Goal: Answer question/provide support

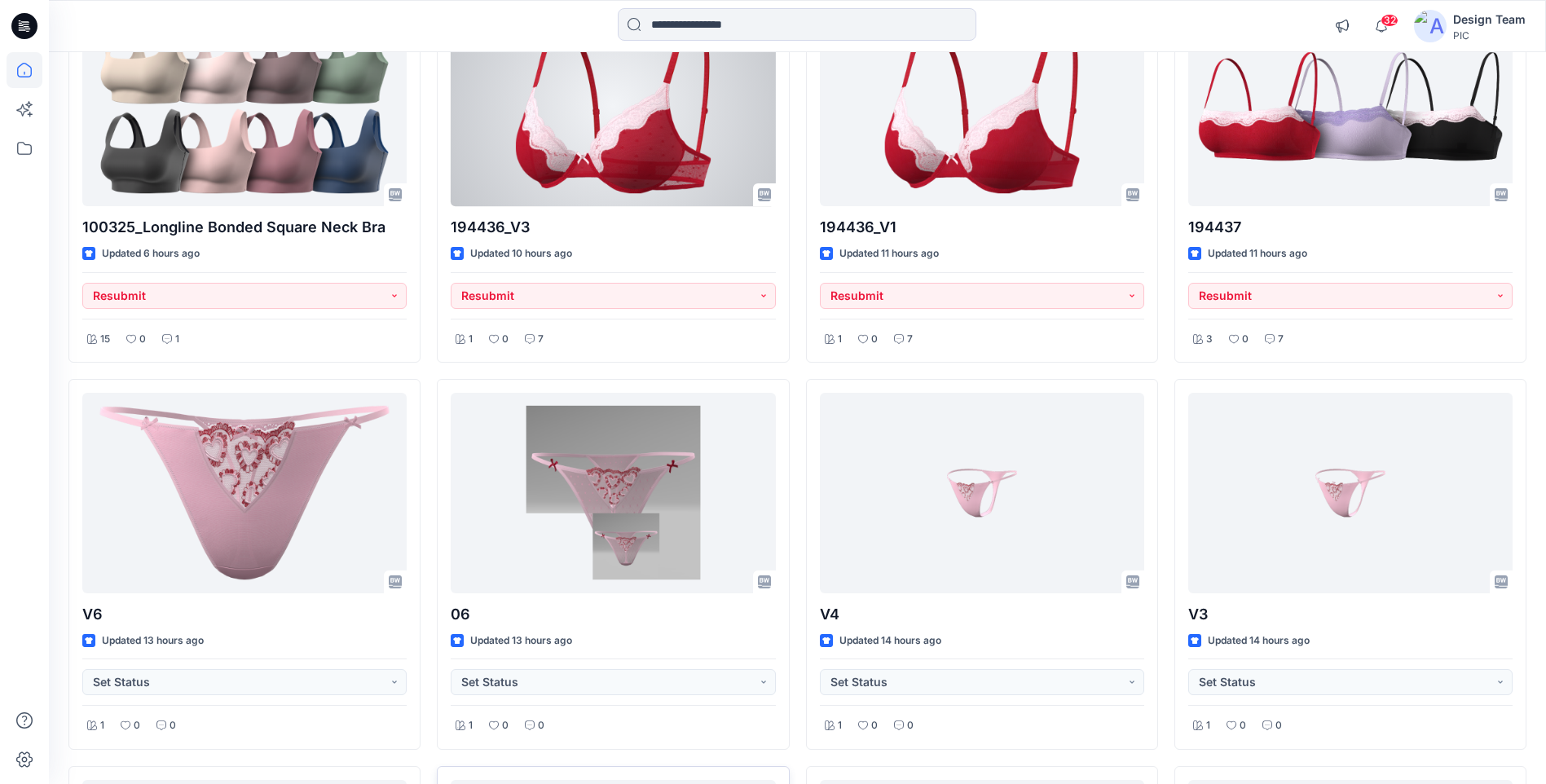
scroll to position [244, 0]
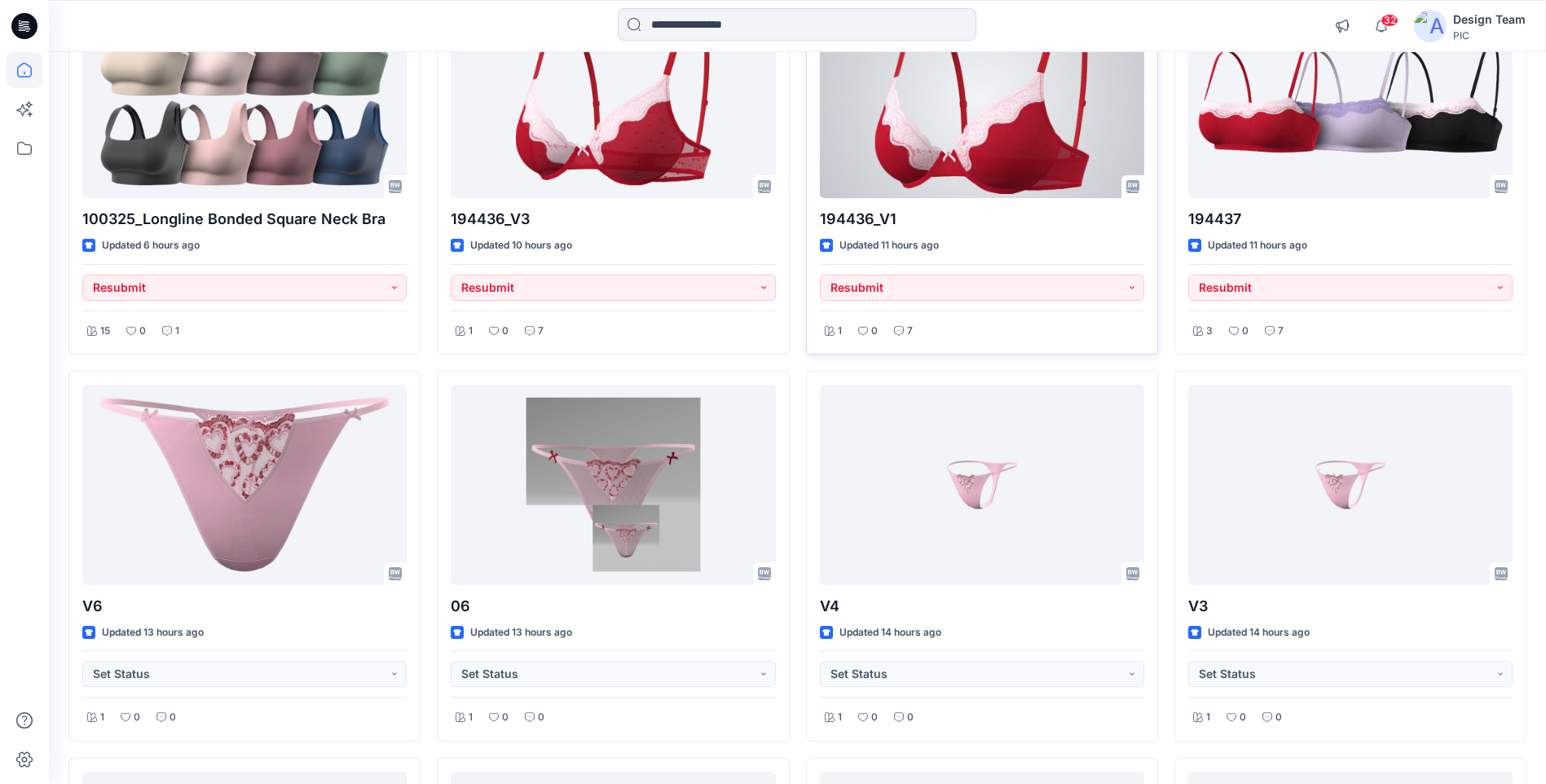
click at [978, 151] on div at bounding box center [982, 98] width 325 height 200
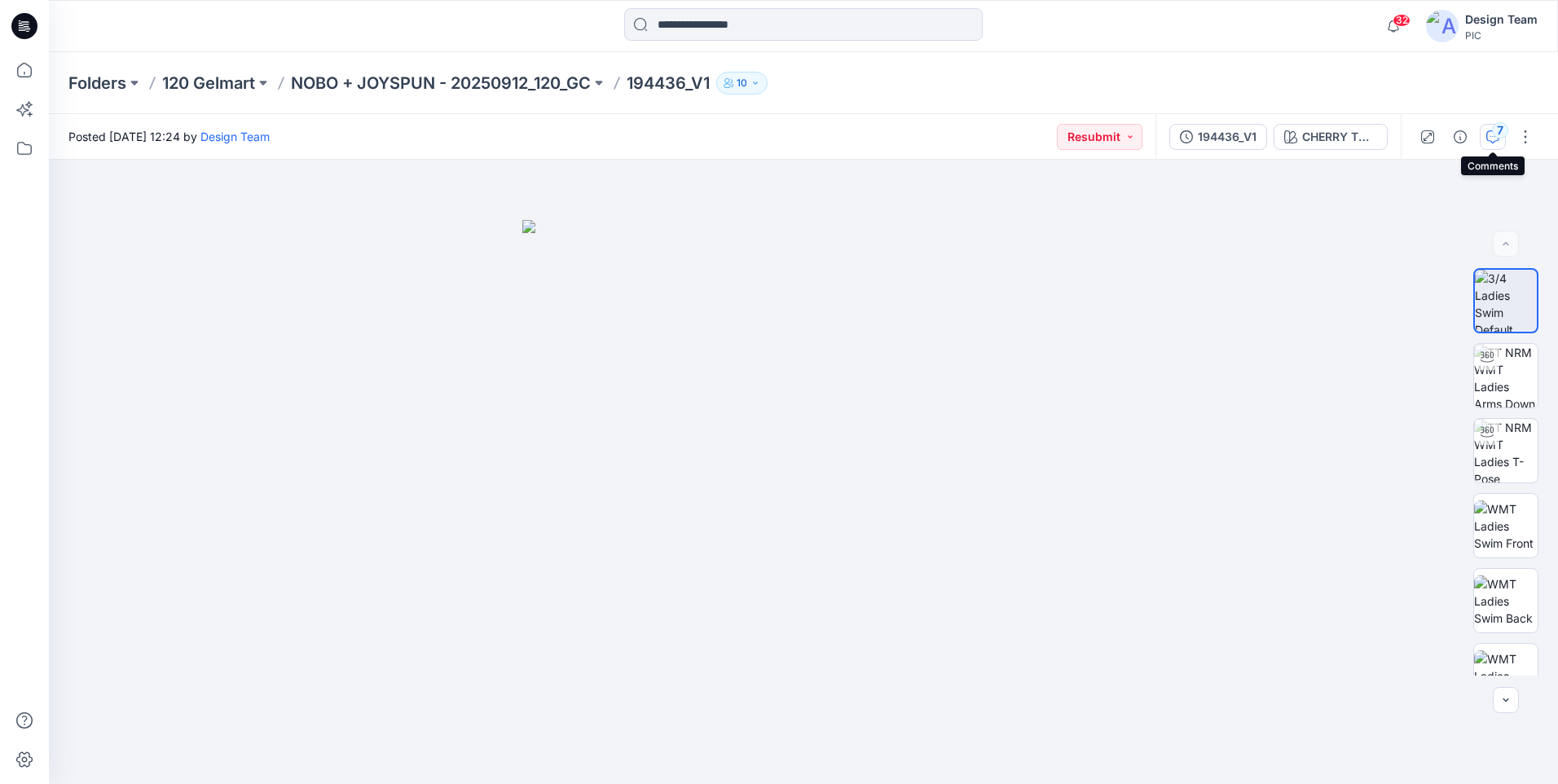
click at [1489, 133] on icon "button" at bounding box center [1493, 136] width 13 height 13
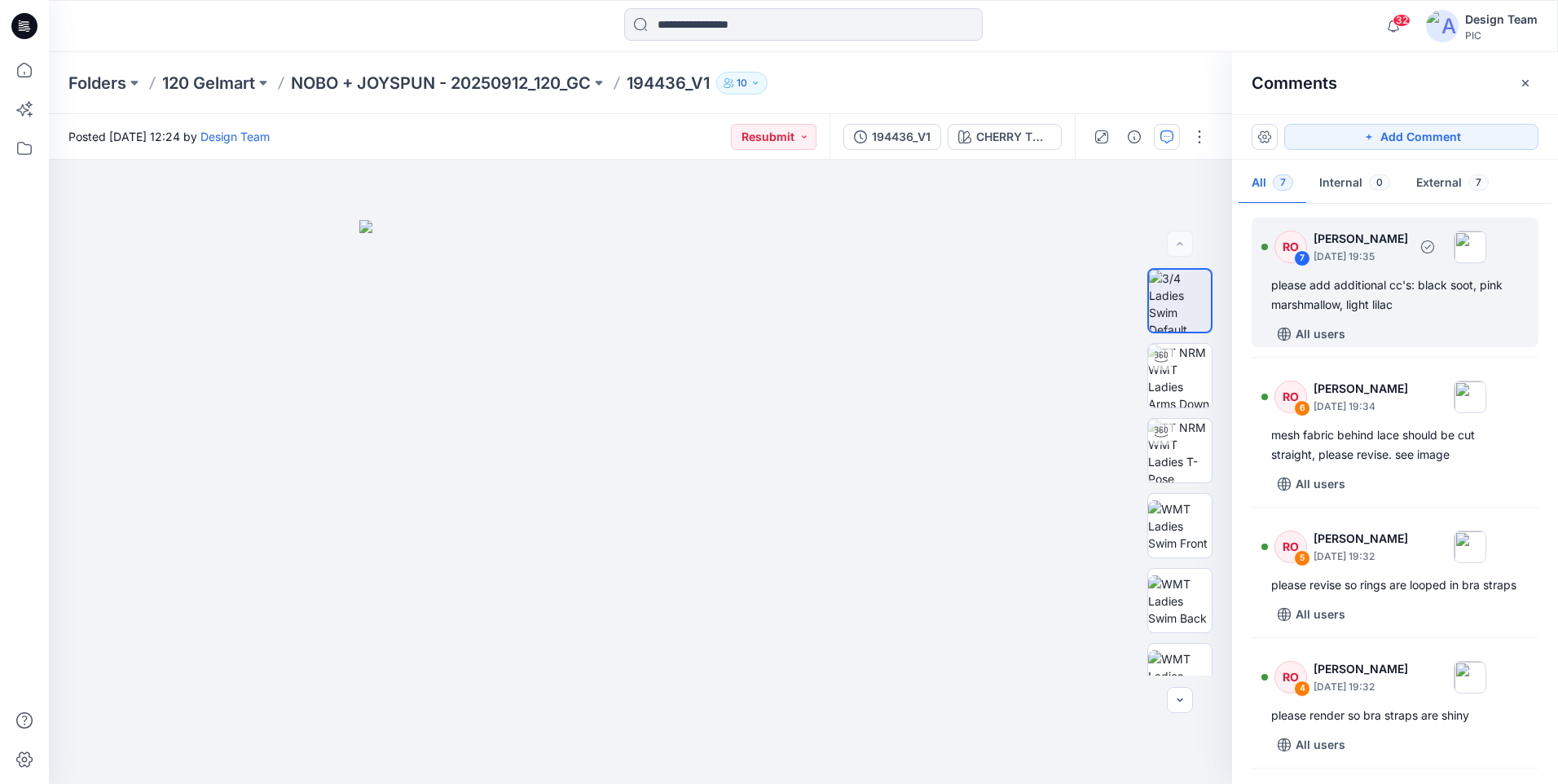
click at [1382, 309] on div "please add additional cc's: black soot, pink marshmallow, light lilac" at bounding box center [1395, 295] width 248 height 39
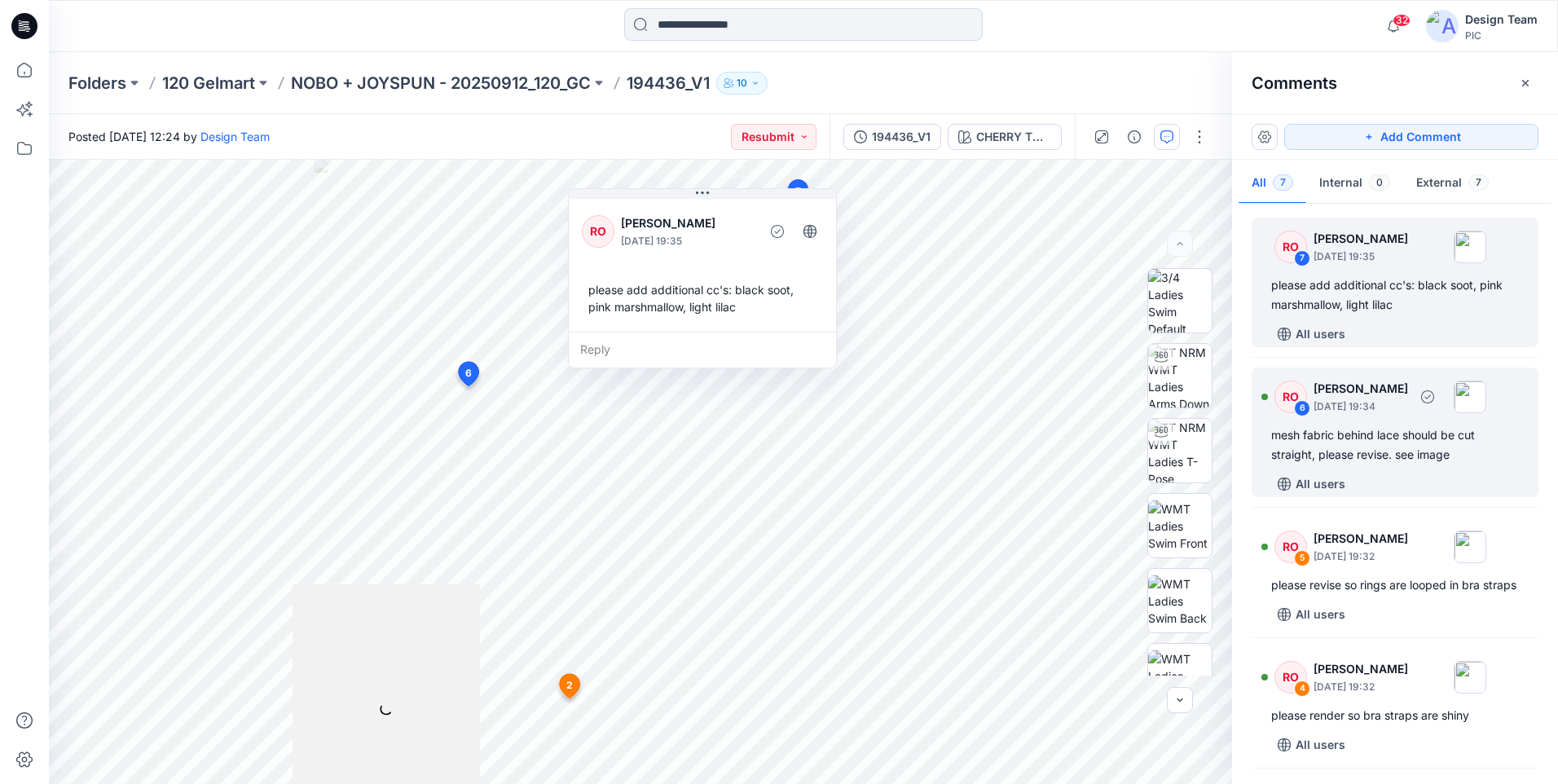
click at [1352, 459] on div "mesh fabric behind lace should be cut straight, please revise. see image" at bounding box center [1395, 444] width 248 height 39
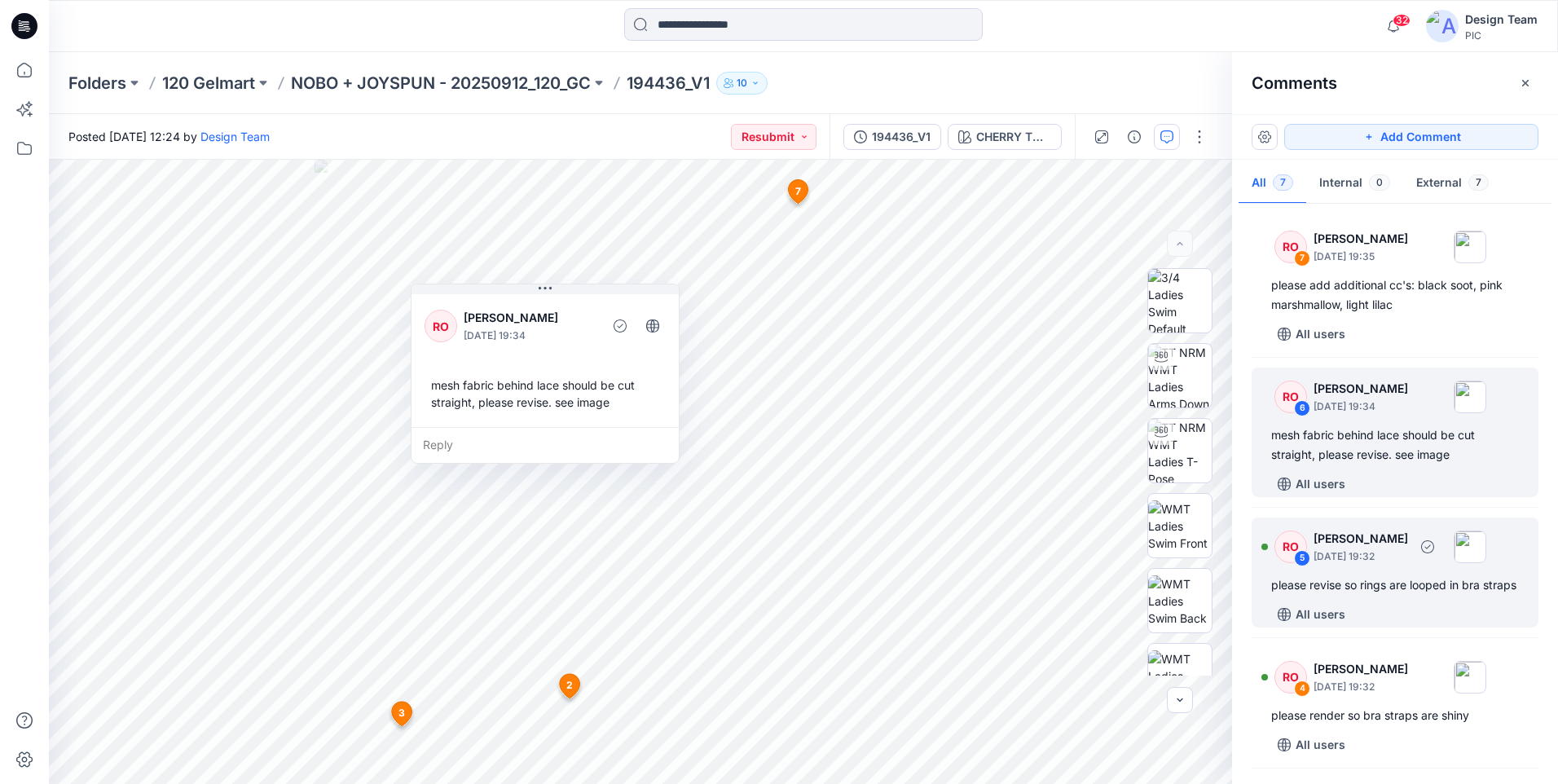
click at [1345, 593] on div "please revise so rings are looped in bra straps" at bounding box center [1395, 584] width 248 height 19
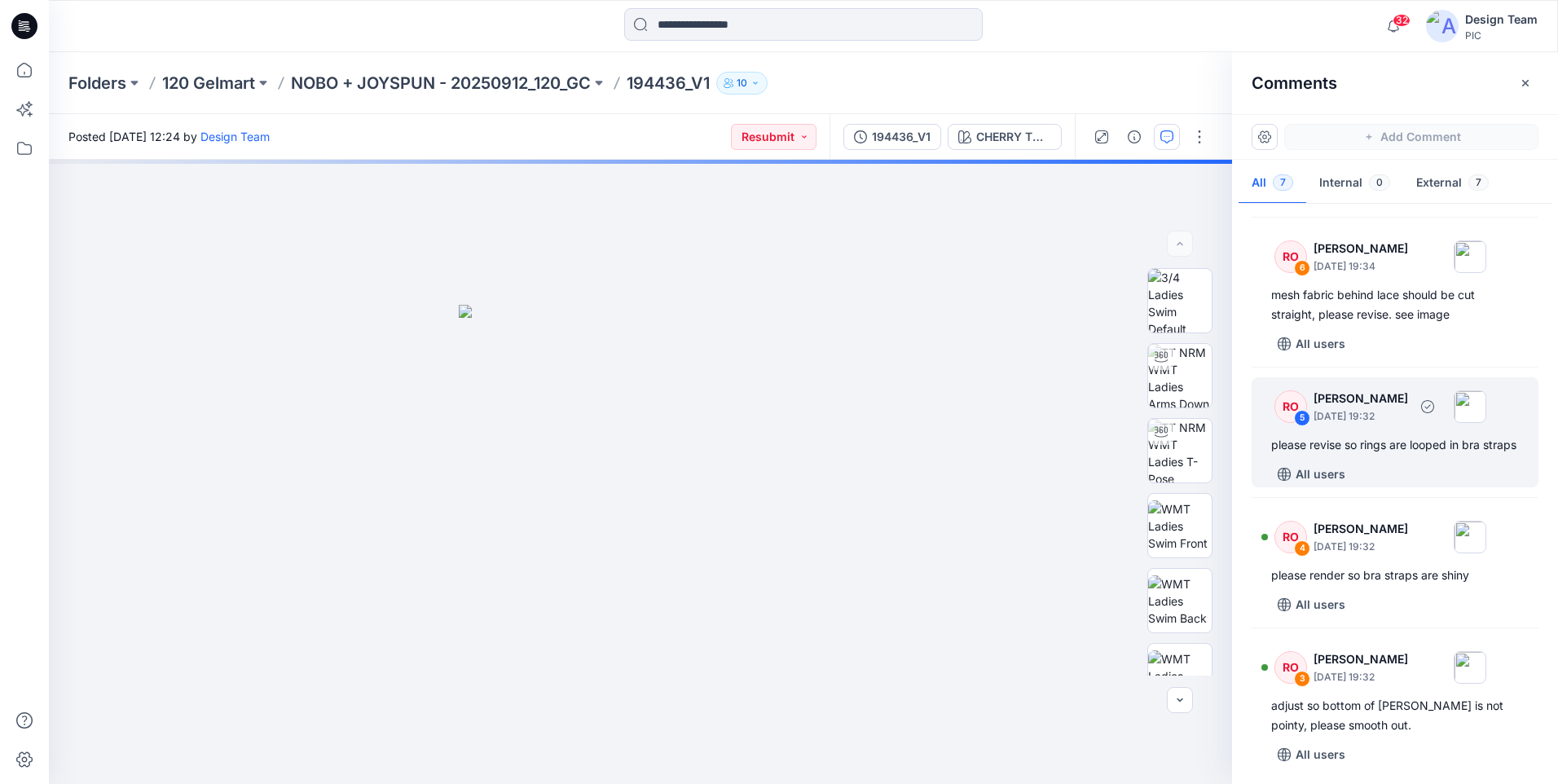
scroll to position [163, 0]
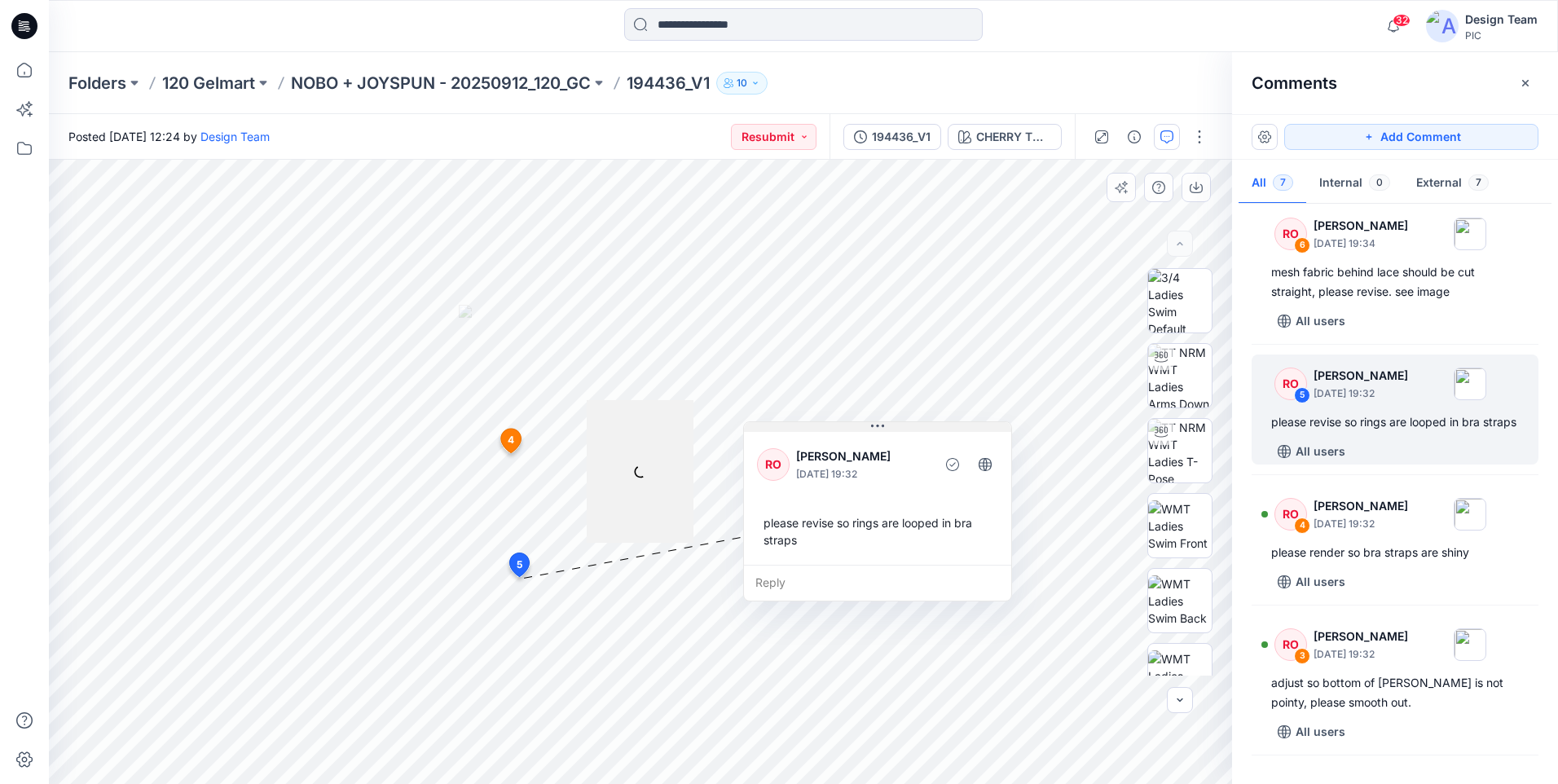
drag, startPoint x: 649, startPoint y: 444, endPoint x: 874, endPoint y: 429, distance: 225.5
click at [874, 429] on icon at bounding box center [877, 426] width 13 height 13
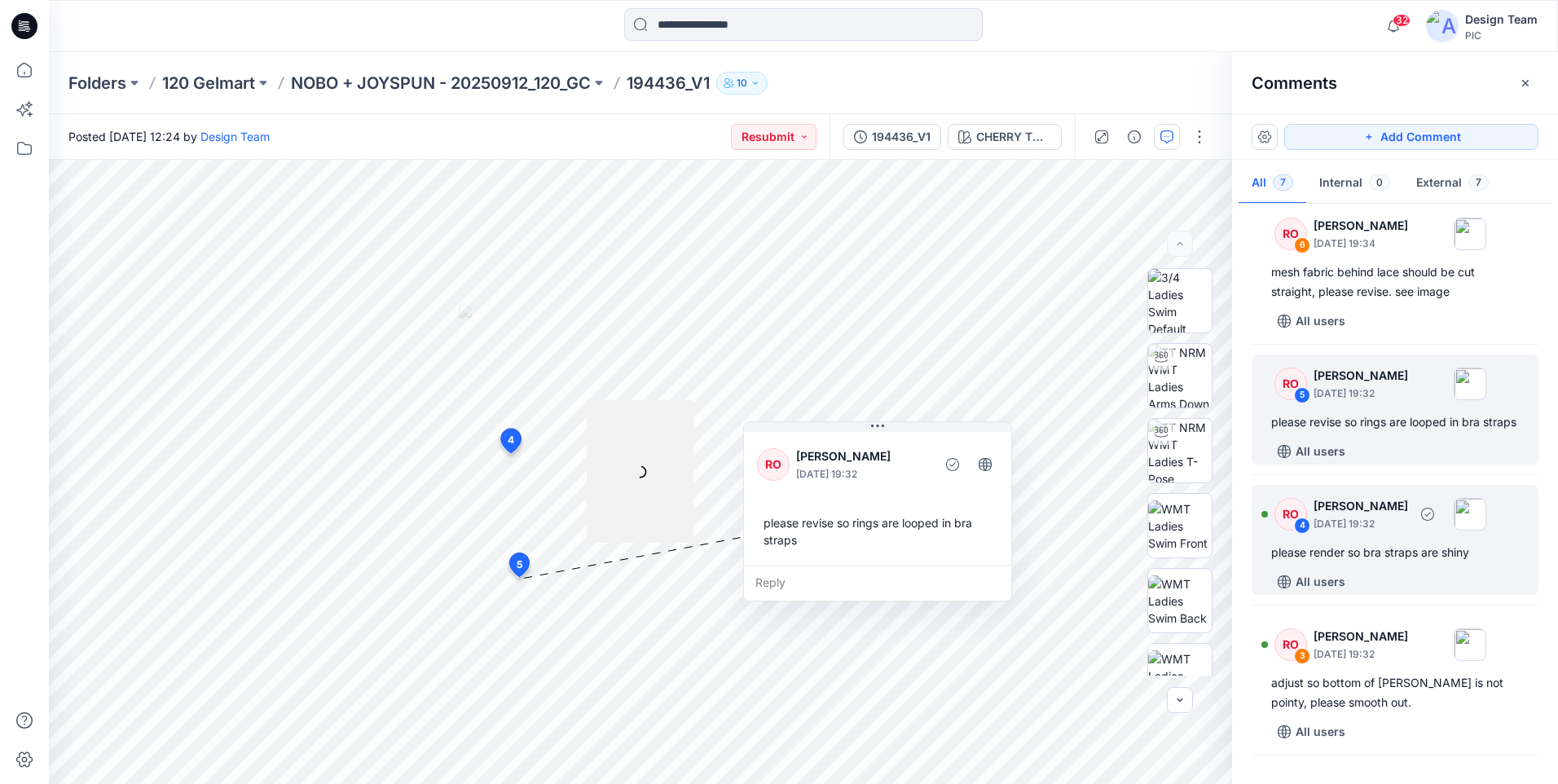
click at [1393, 592] on div "All users" at bounding box center [1405, 582] width 267 height 26
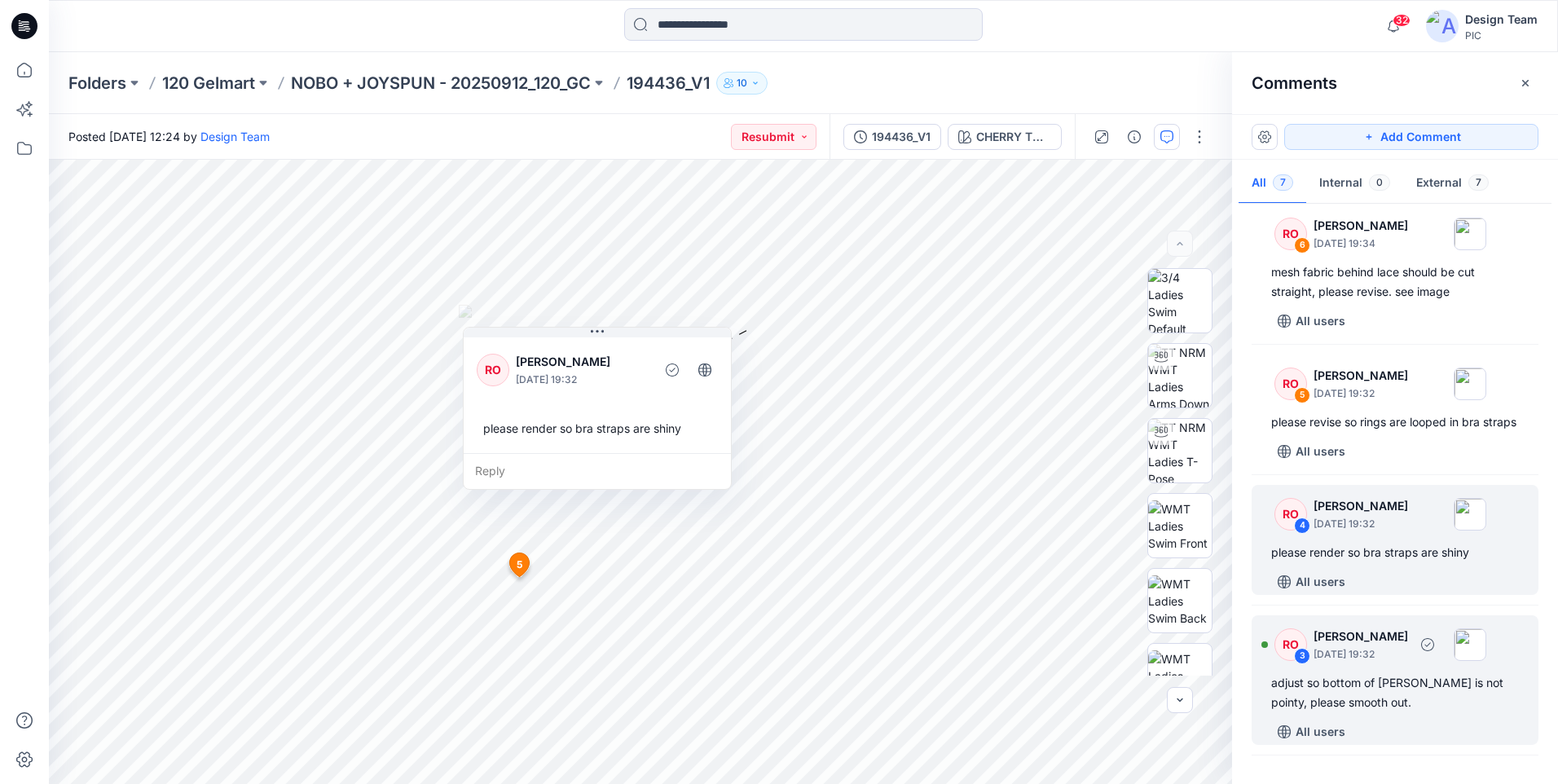
click at [1364, 710] on div "adjust so bottom of [PERSON_NAME] is not pointy, please smooth out." at bounding box center [1395, 692] width 248 height 39
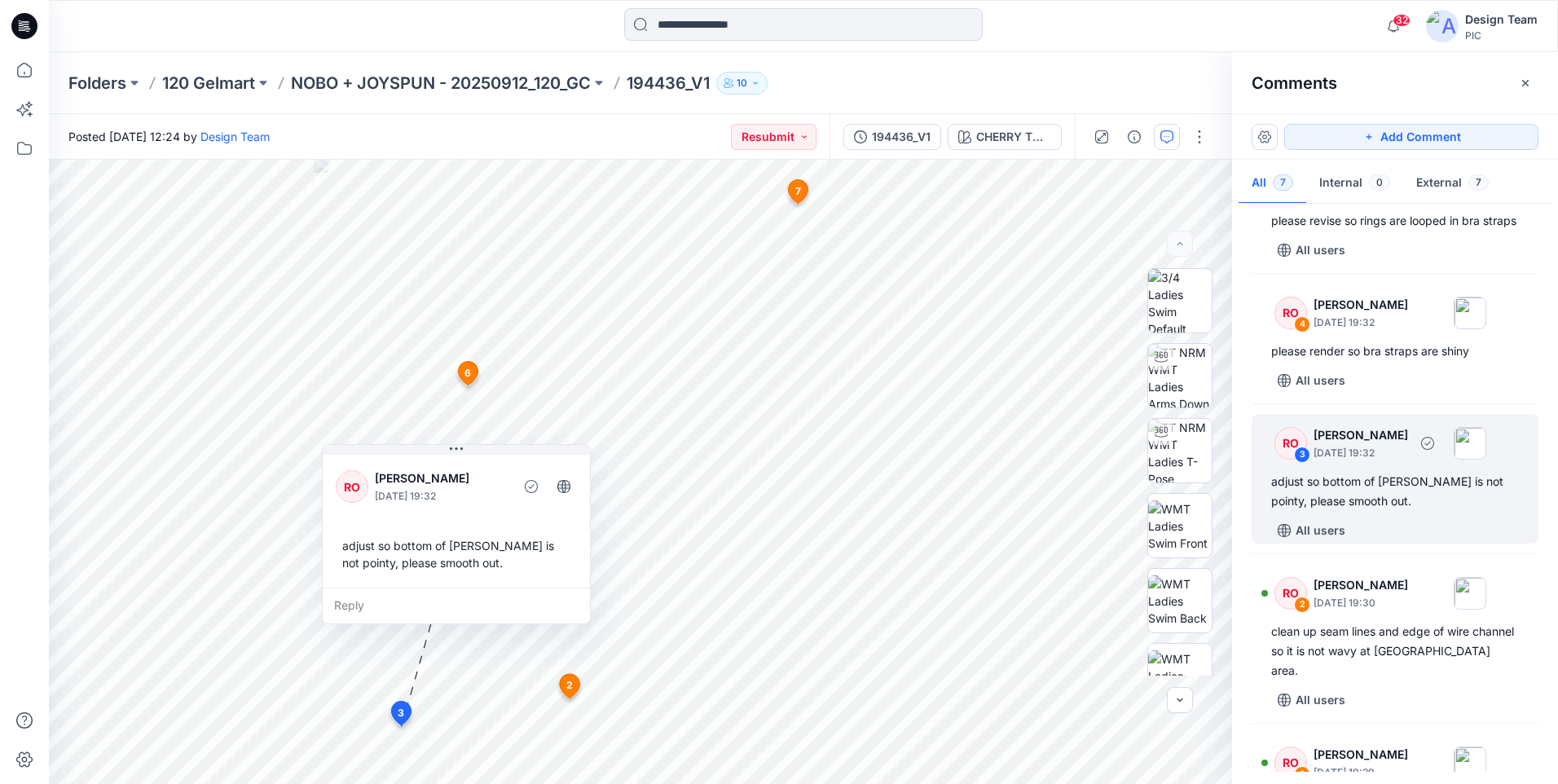
scroll to position [408, 0]
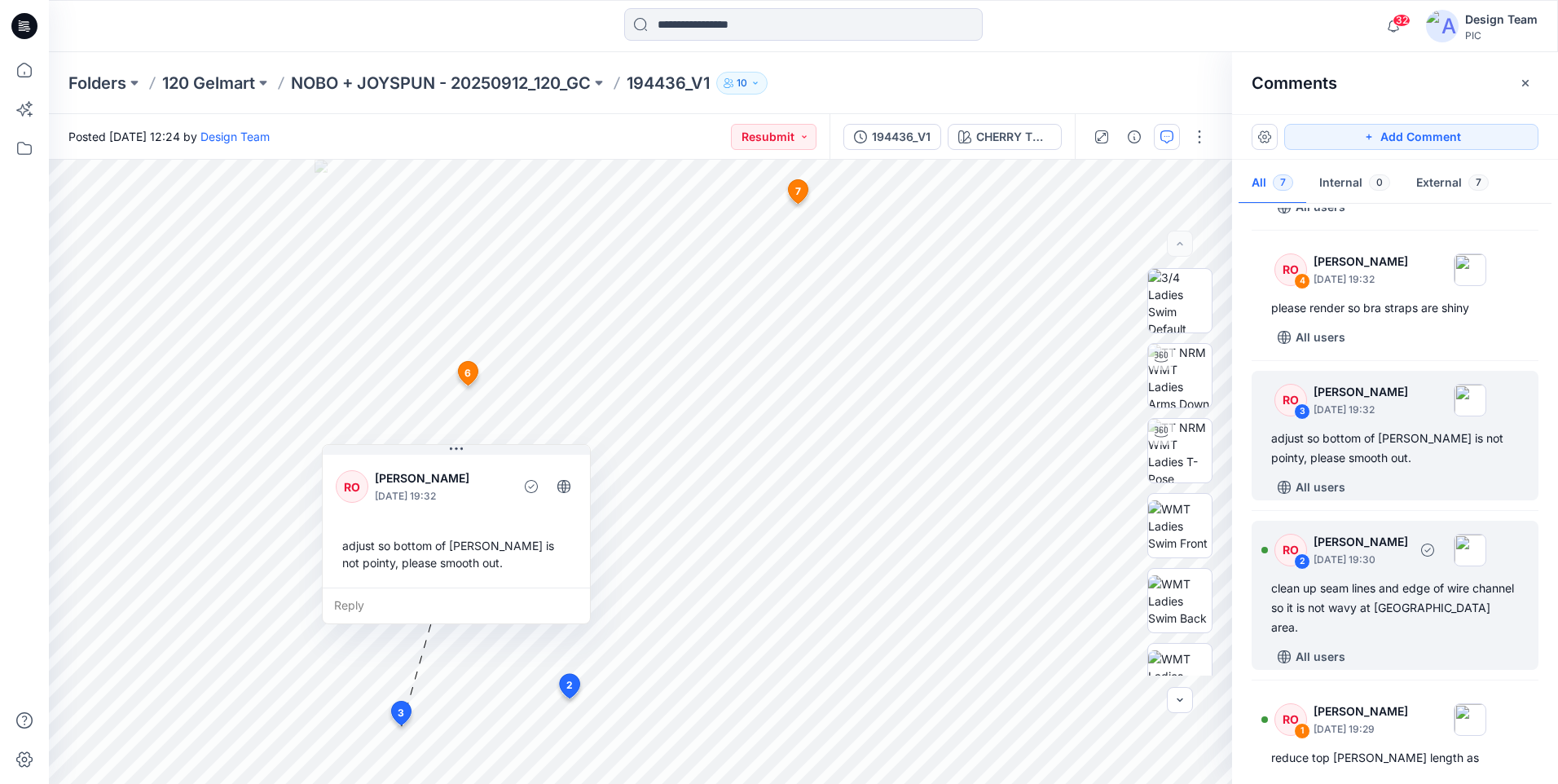
click at [1355, 635] on div "clean up seam lines and edge of wire channel so it is not wavy at [GEOGRAPHIC_D…" at bounding box center [1395, 607] width 248 height 59
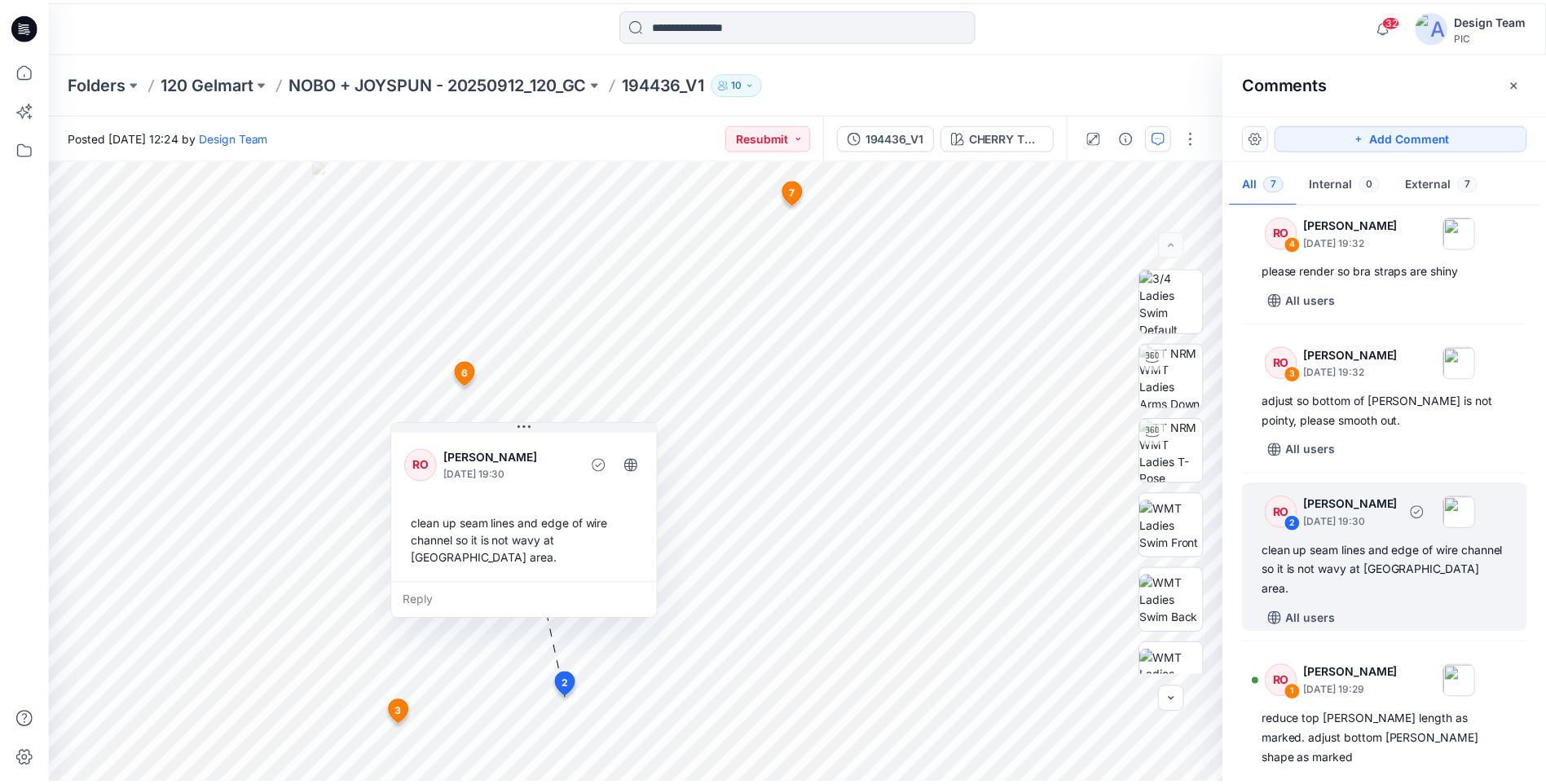
scroll to position [466, 0]
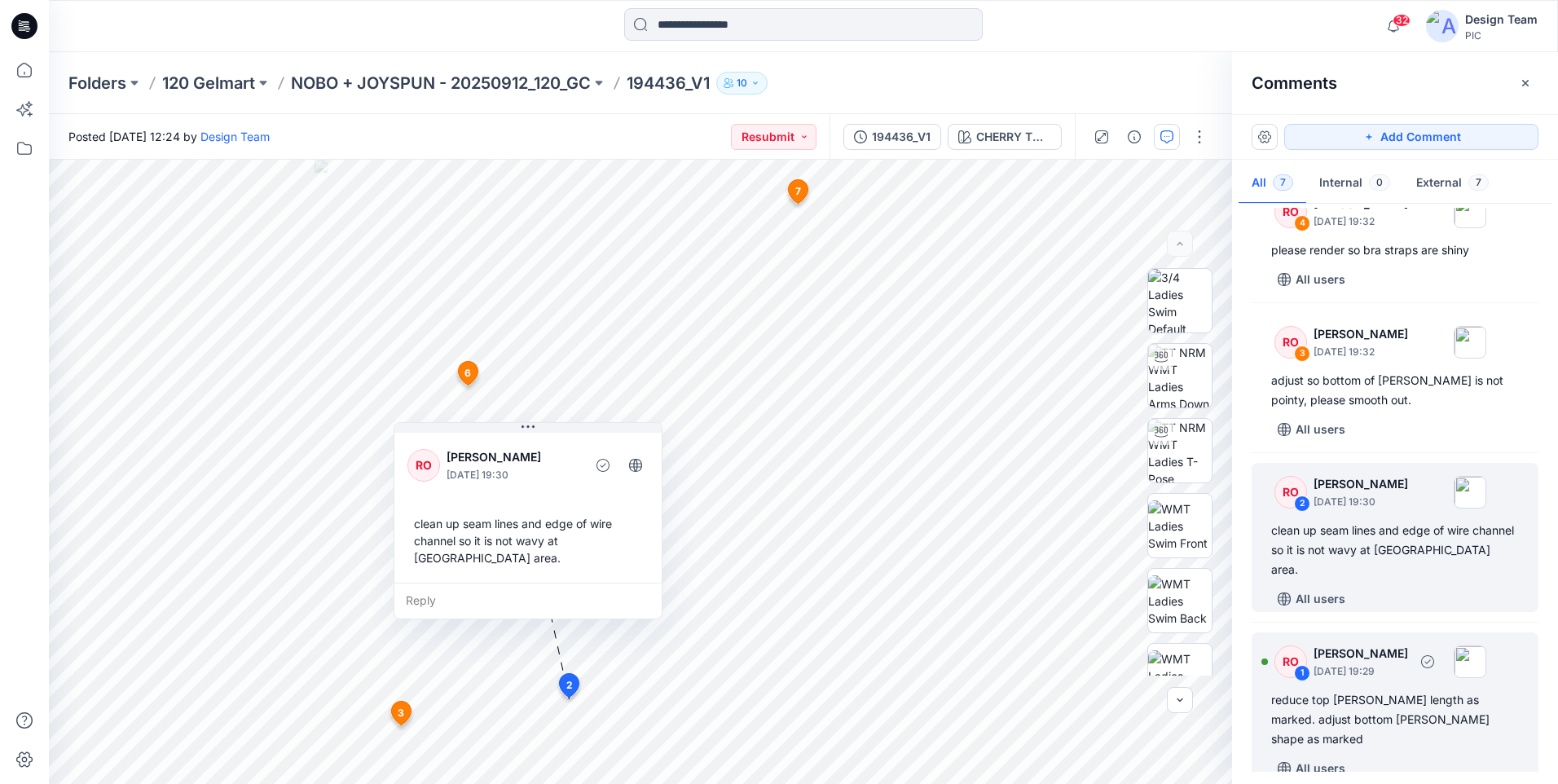
click at [1389, 719] on div "reduce top [PERSON_NAME] length as marked. adjust bottom [PERSON_NAME] shape as…" at bounding box center [1395, 719] width 248 height 59
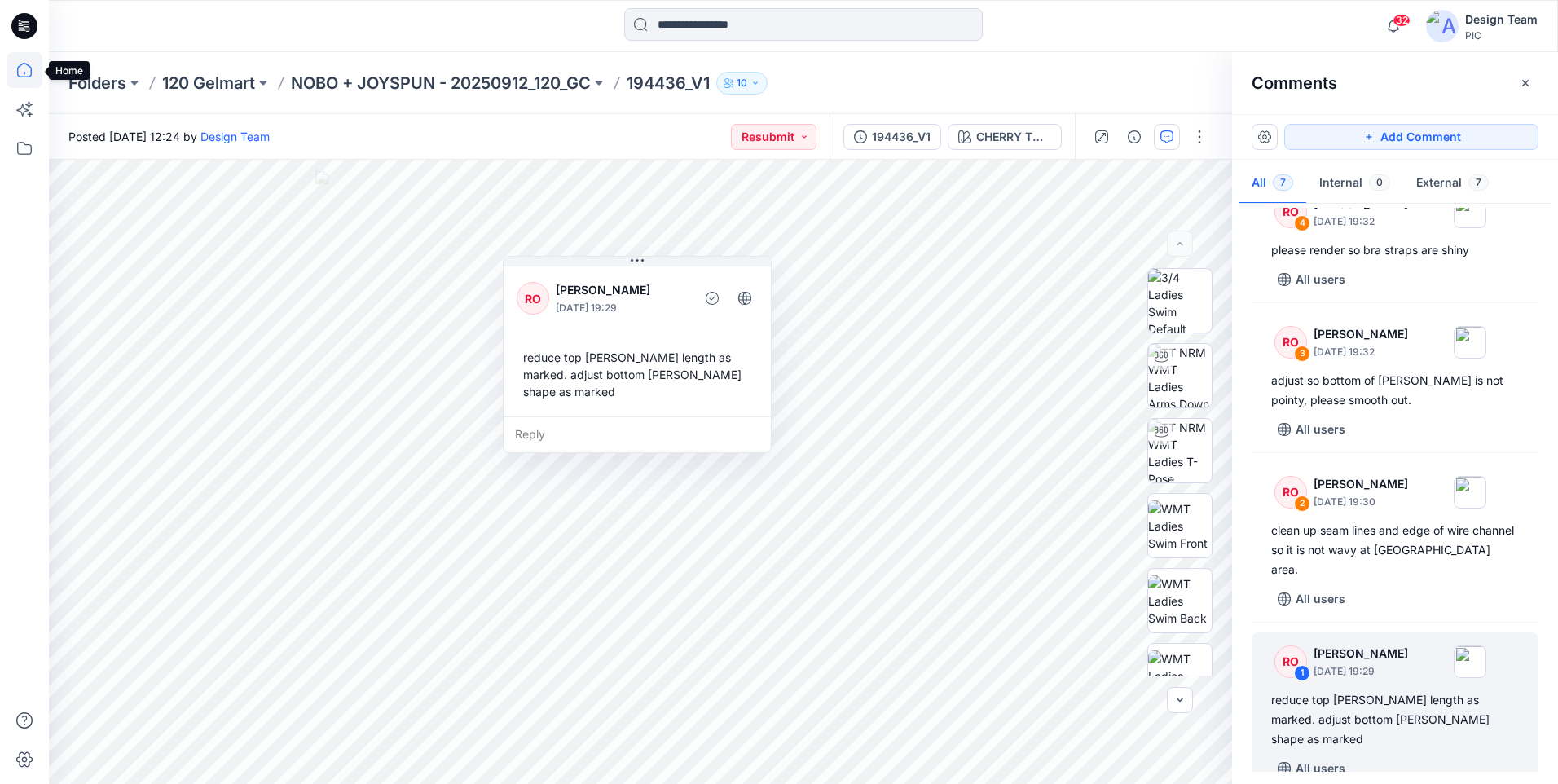
click at [23, 75] on icon at bounding box center [24, 70] width 36 height 36
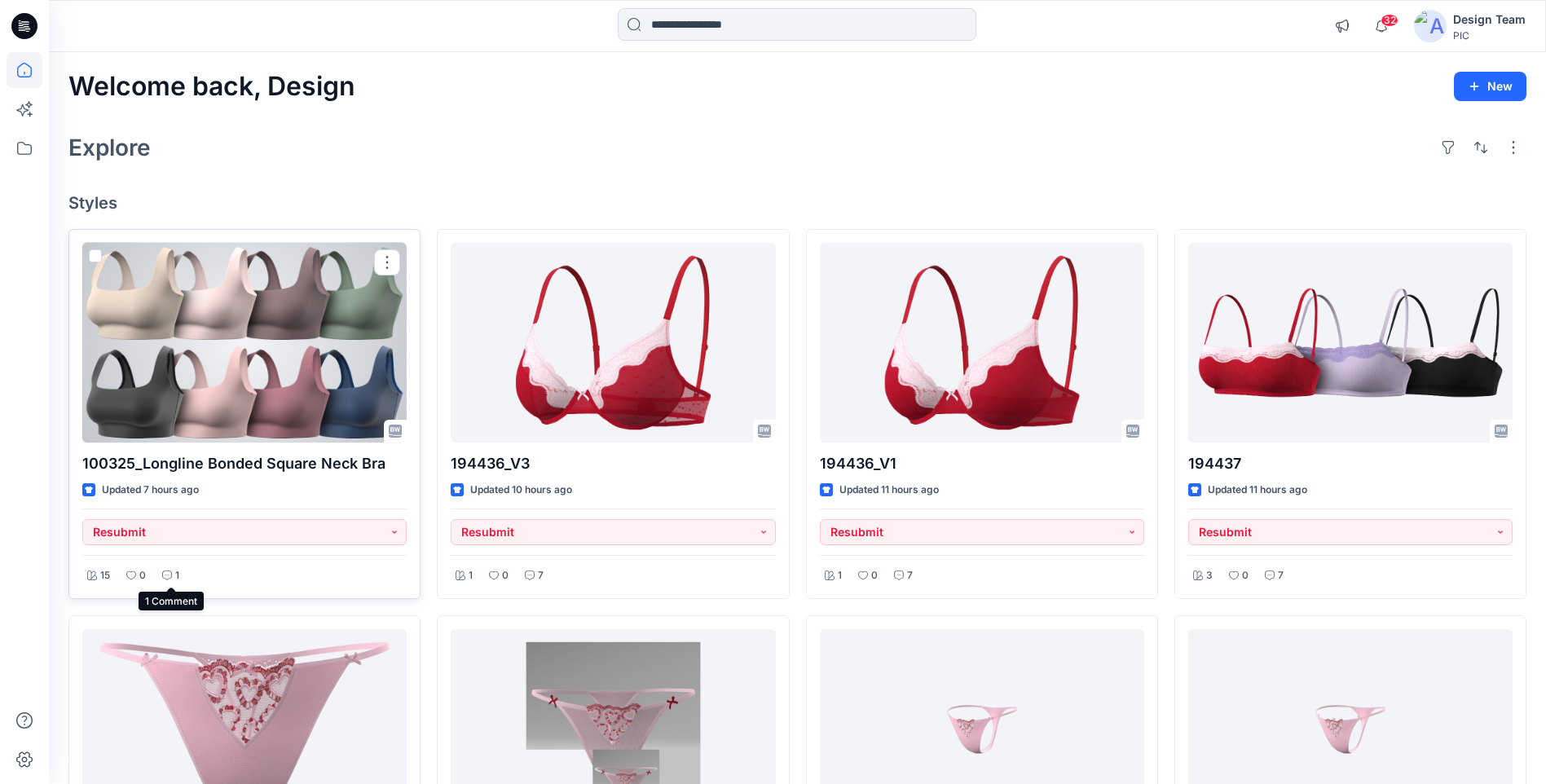
click at [166, 573] on icon at bounding box center [166, 575] width 10 height 10
